Goal: Task Accomplishment & Management: Use online tool/utility

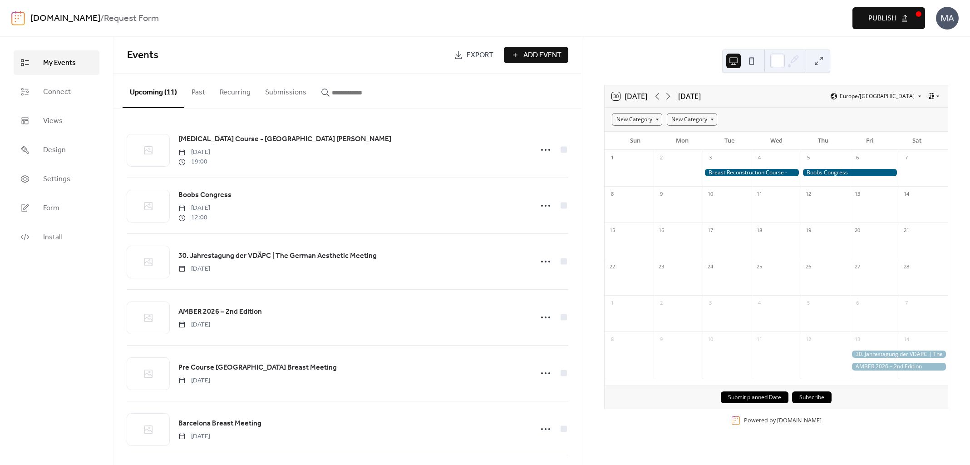
click at [896, 20] on span "Publish" at bounding box center [882, 18] width 28 height 11
click at [49, 211] on span "Form" at bounding box center [51, 208] width 16 height 11
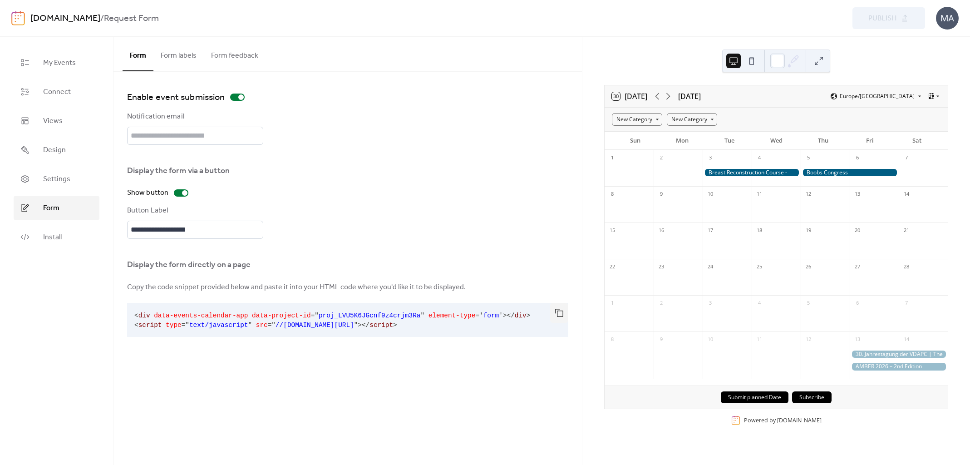
click at [254, 58] on button "Form feedback" at bounding box center [235, 54] width 62 height 34
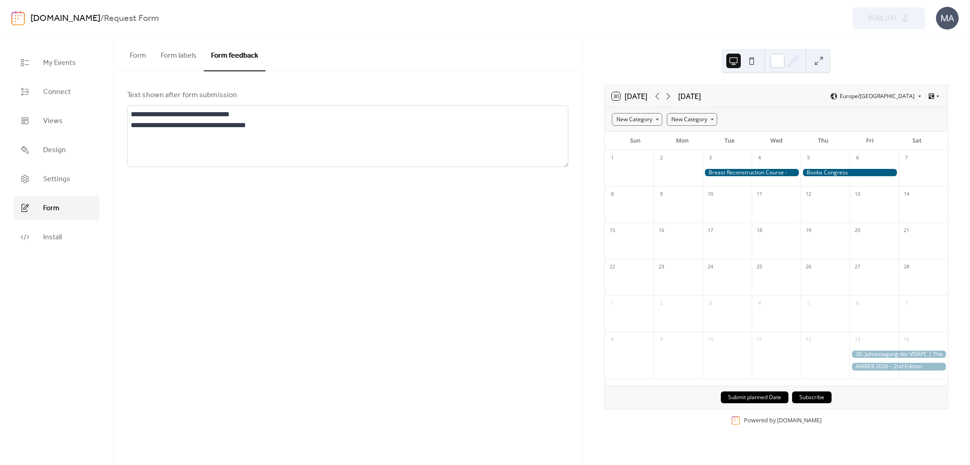
click at [147, 58] on button "Form" at bounding box center [138, 54] width 31 height 34
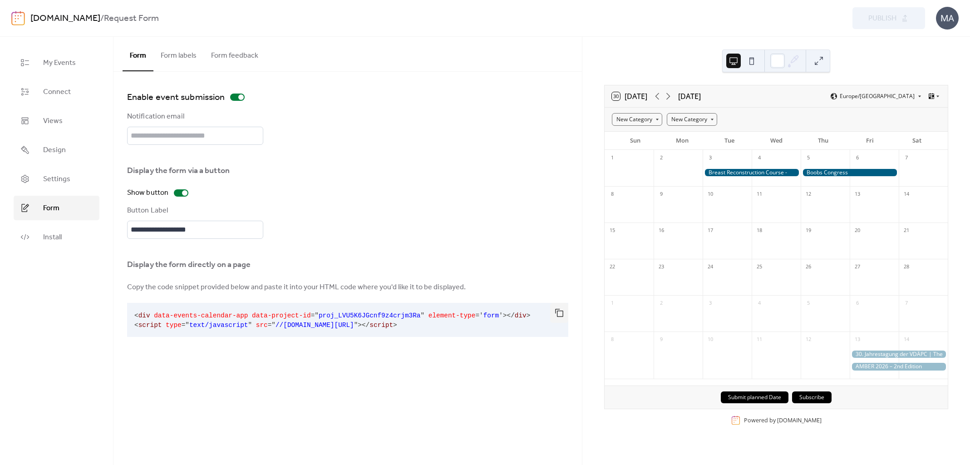
click at [198, 49] on button "Form labels" at bounding box center [178, 54] width 50 height 34
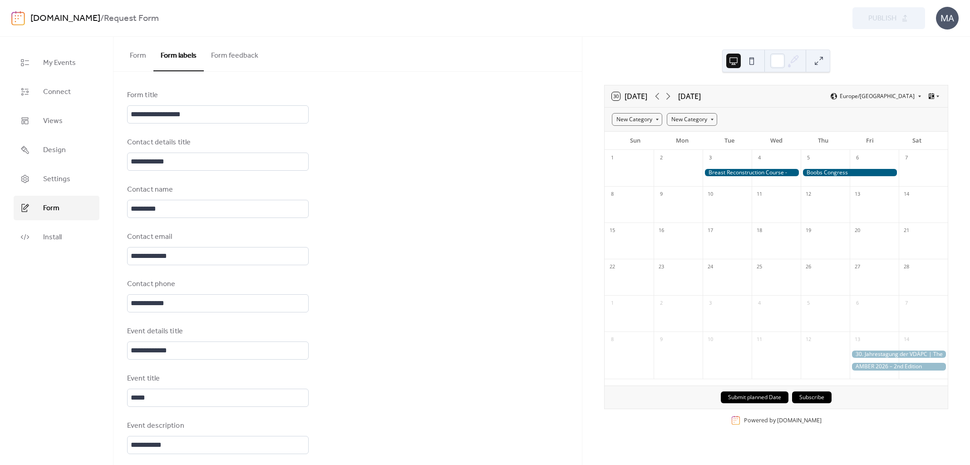
click at [135, 60] on button "Form" at bounding box center [138, 54] width 31 height 34
